Goal: Task Accomplishment & Management: Manage account settings

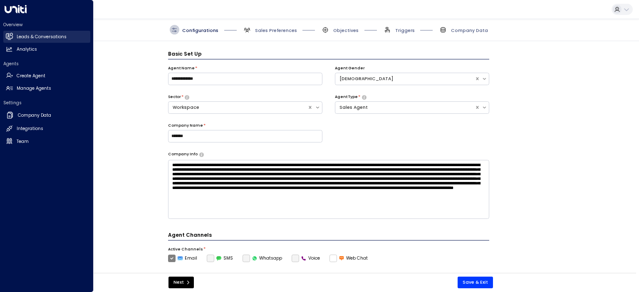
click at [33, 37] on h2 "Leads & Conversations" at bounding box center [42, 37] width 50 height 7
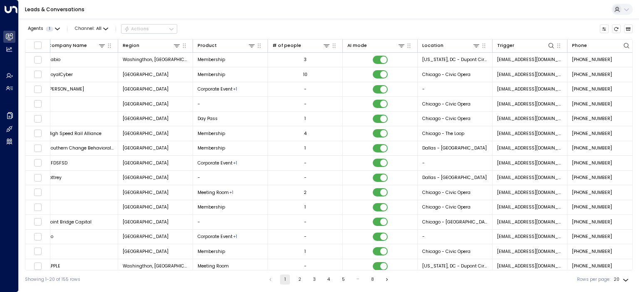
scroll to position [0, 320]
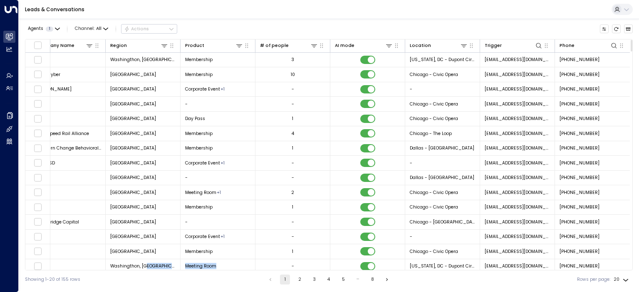
drag, startPoint x: 263, startPoint y: 270, endPoint x: 177, endPoint y: 270, distance: 86.1
click at [177, 270] on div "Lead Name Lead Email Last Interacted Status Company Name Region Product # of pe…" at bounding box center [328, 155] width 607 height 232
click at [228, 271] on div "Showing 1-20 of 155 rows 1 2 3 4 5 … 8 Rows per page: 20 **" at bounding box center [328, 280] width 607 height 18
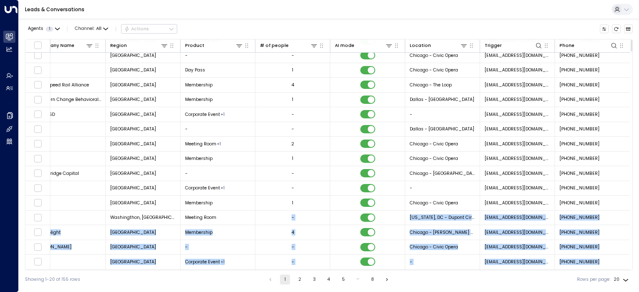
drag, startPoint x: 237, startPoint y: 270, endPoint x: 215, endPoint y: 267, distance: 22.6
click at [212, 268] on div "Lead Name Lead Email Last Interacted Status Company Name Region Product # of pe…" at bounding box center [328, 155] width 607 height 232
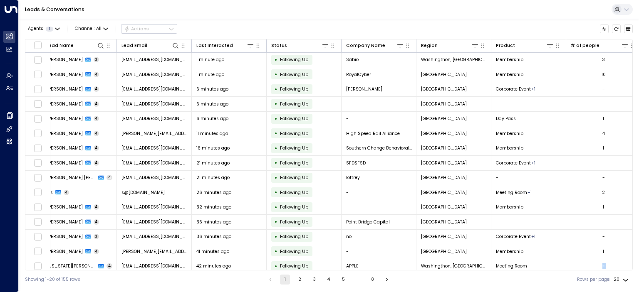
scroll to position [0, 0]
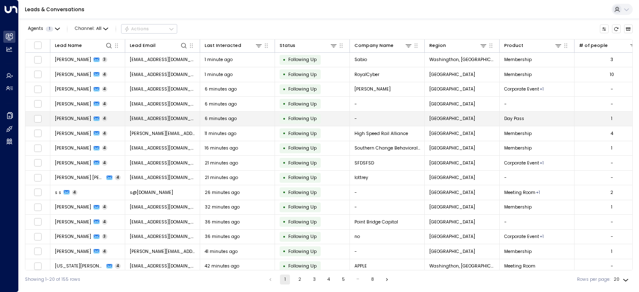
click at [65, 118] on span "[PERSON_NAME]" at bounding box center [73, 119] width 36 height 6
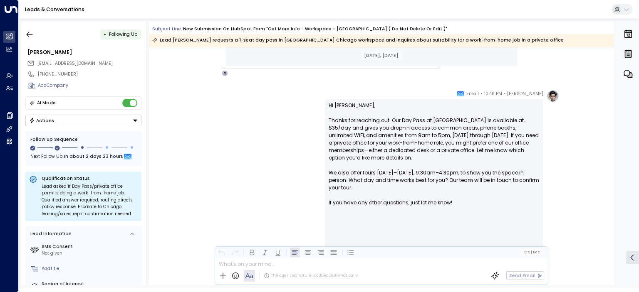
scroll to position [748, 0]
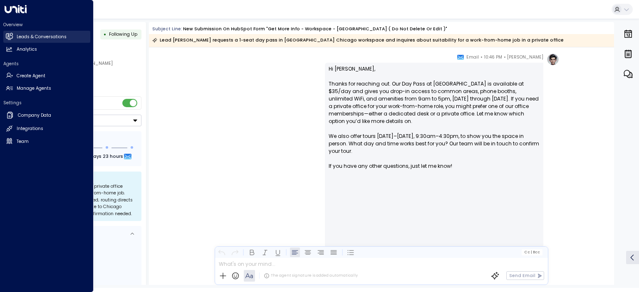
click at [24, 36] on h2 "Leads & Conversations" at bounding box center [42, 37] width 50 height 7
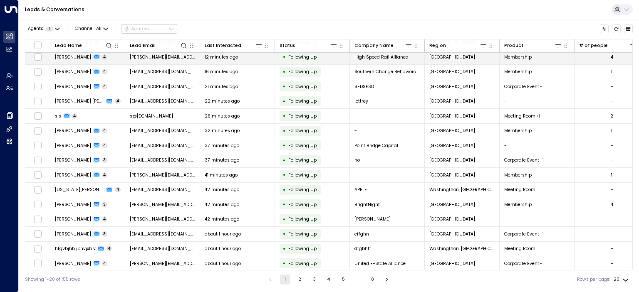
scroll to position [77, 0]
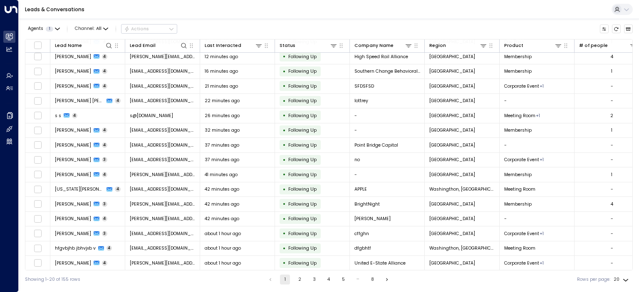
click at [295, 280] on button "2" at bounding box center [299, 280] width 10 height 10
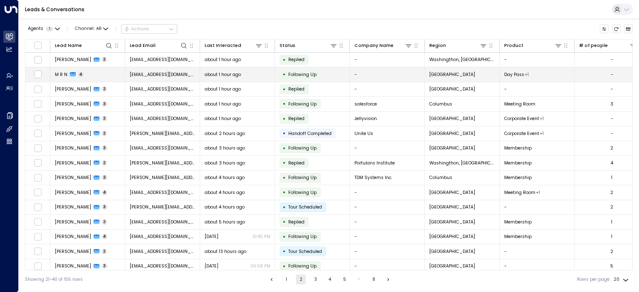
click at [59, 73] on span "M R N" at bounding box center [61, 75] width 12 height 6
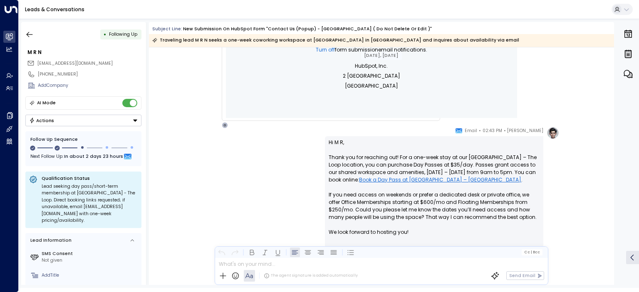
scroll to position [673, 0]
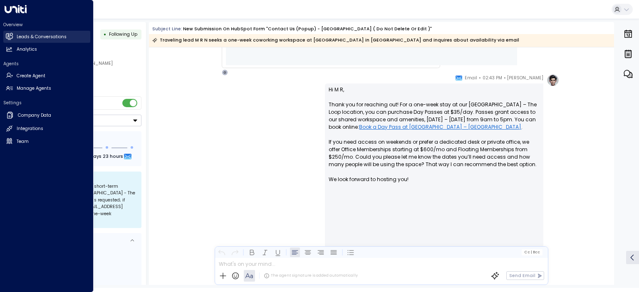
click at [13, 36] on link "Leads & Conversations Leads & Conversations" at bounding box center [46, 37] width 87 height 12
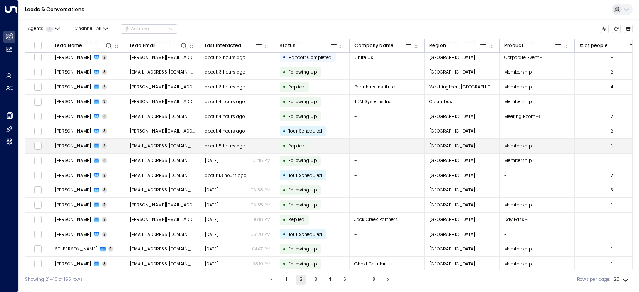
scroll to position [77, 0]
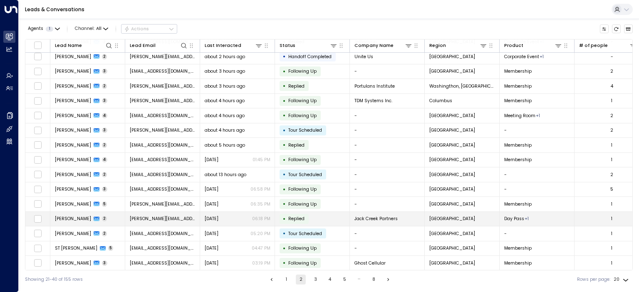
click at [67, 216] on span "[PERSON_NAME]" at bounding box center [73, 219] width 36 height 6
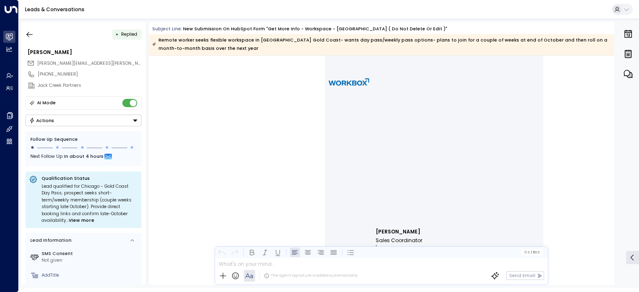
scroll to position [1330, 0]
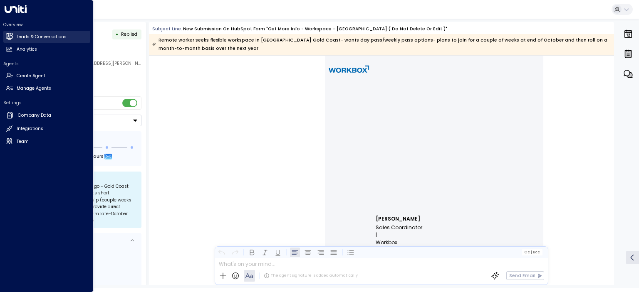
click at [26, 37] on h2 "Leads & Conversations" at bounding box center [42, 37] width 50 height 7
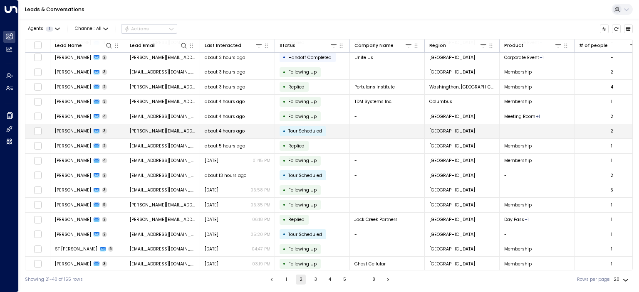
scroll to position [77, 0]
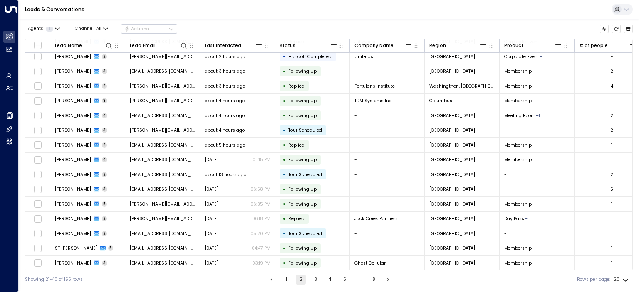
click at [314, 277] on button "3" at bounding box center [315, 280] width 10 height 10
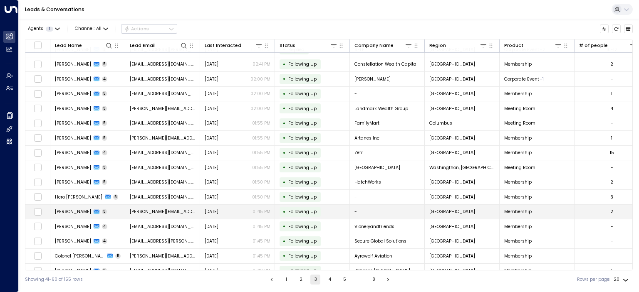
scroll to position [77, 0]
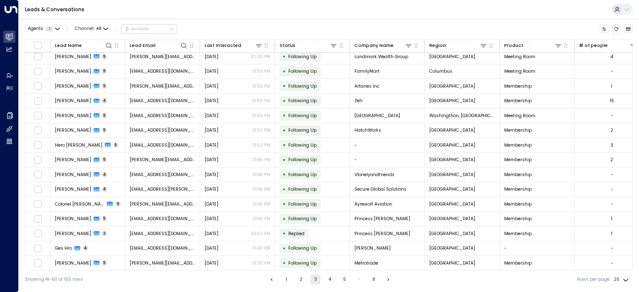
click at [329, 280] on button "4" at bounding box center [330, 280] width 10 height 10
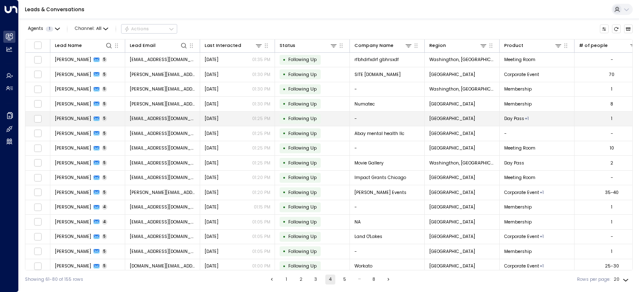
click at [61, 118] on span "[PERSON_NAME]" at bounding box center [73, 119] width 36 height 6
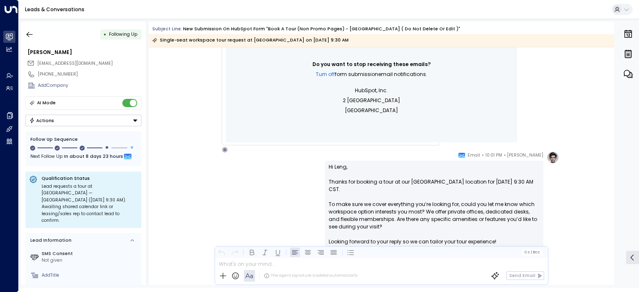
scroll to position [718, 0]
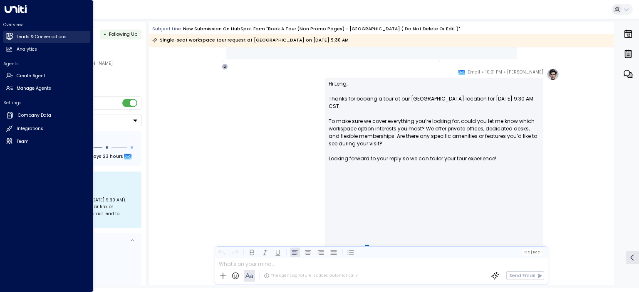
click at [23, 36] on h2 "Leads & Conversations" at bounding box center [42, 37] width 50 height 7
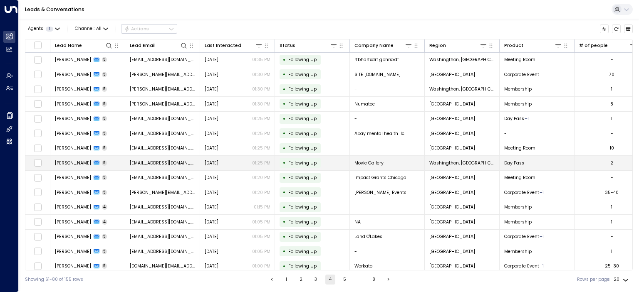
click at [71, 160] on span "[PERSON_NAME]" at bounding box center [73, 163] width 36 height 6
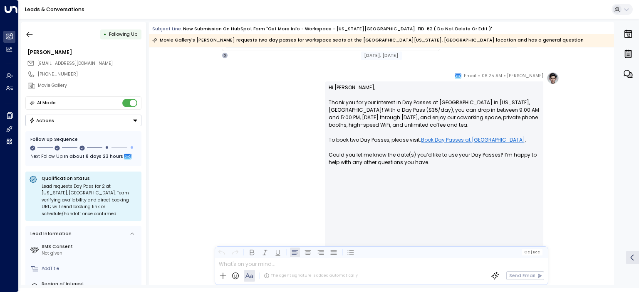
scroll to position [749, 0]
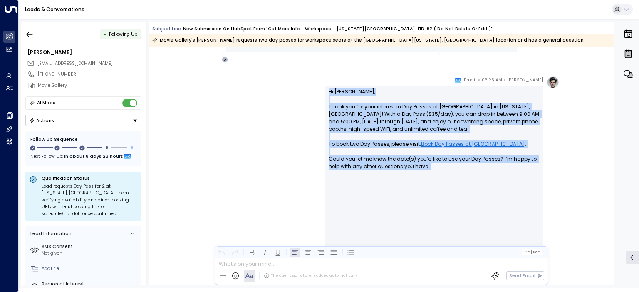
drag, startPoint x: 434, startPoint y: 171, endPoint x: 327, endPoint y: 95, distance: 131.2
copy p "Hi [PERSON_NAME], Thank you for your interest in Day Passes at [GEOGRAPHIC_DATA…"
